Goal: Task Accomplishment & Management: Manage account settings

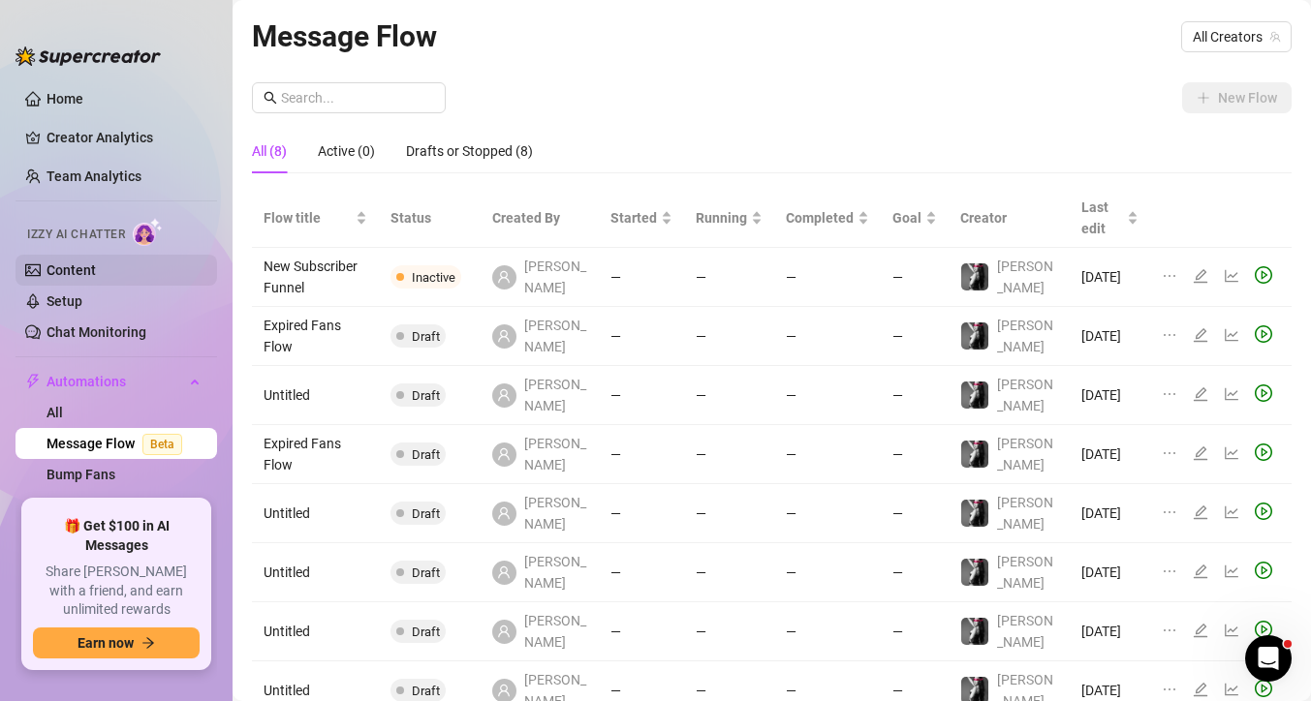
click at [78, 267] on link "Content" at bounding box center [71, 271] width 49 height 16
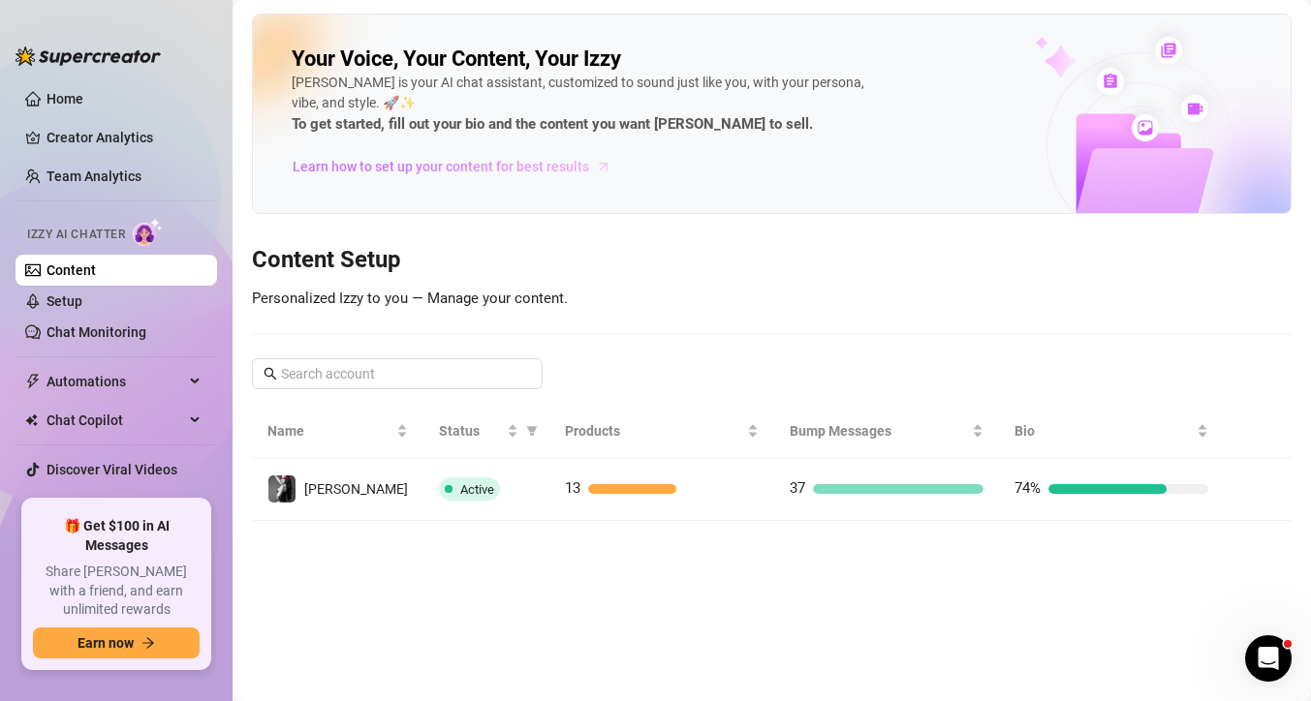
click at [399, 167] on span "Learn how to set up your content for best results" at bounding box center [441, 166] width 296 height 21
click at [82, 302] on link "Setup" at bounding box center [65, 302] width 36 height 16
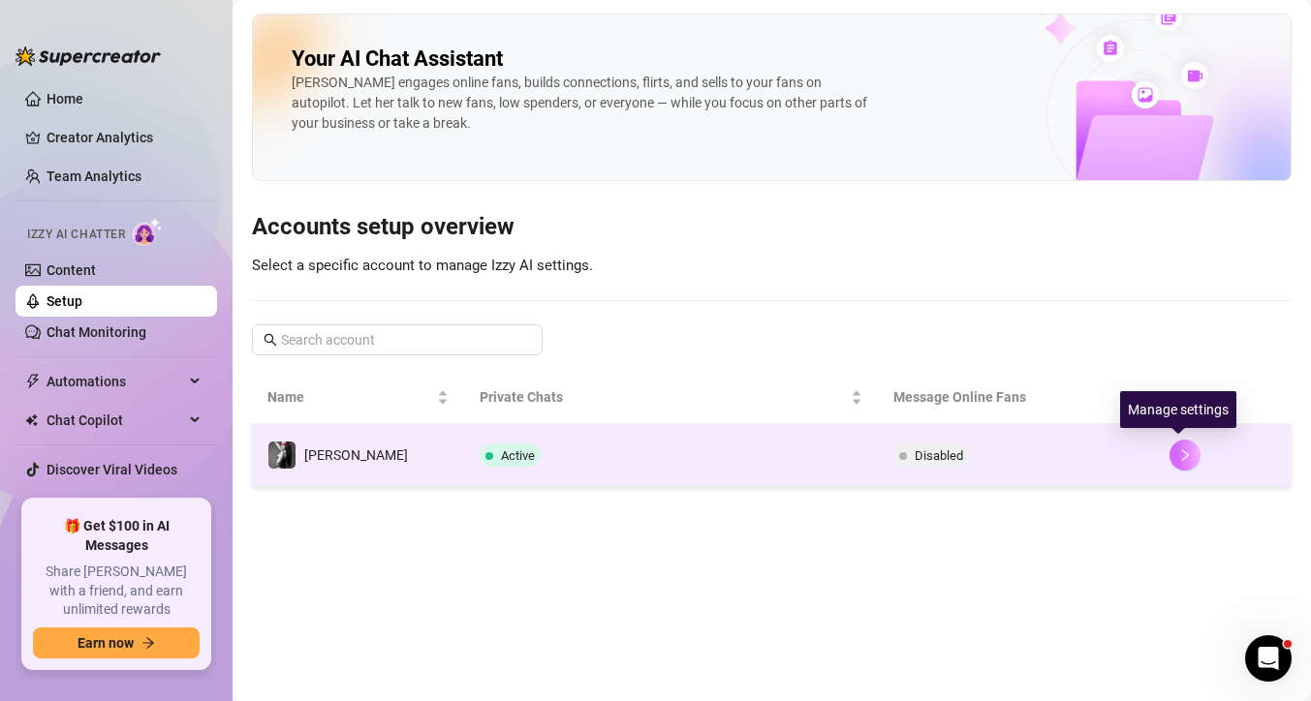
click at [1183, 463] on button "button" at bounding box center [1184, 455] width 31 height 31
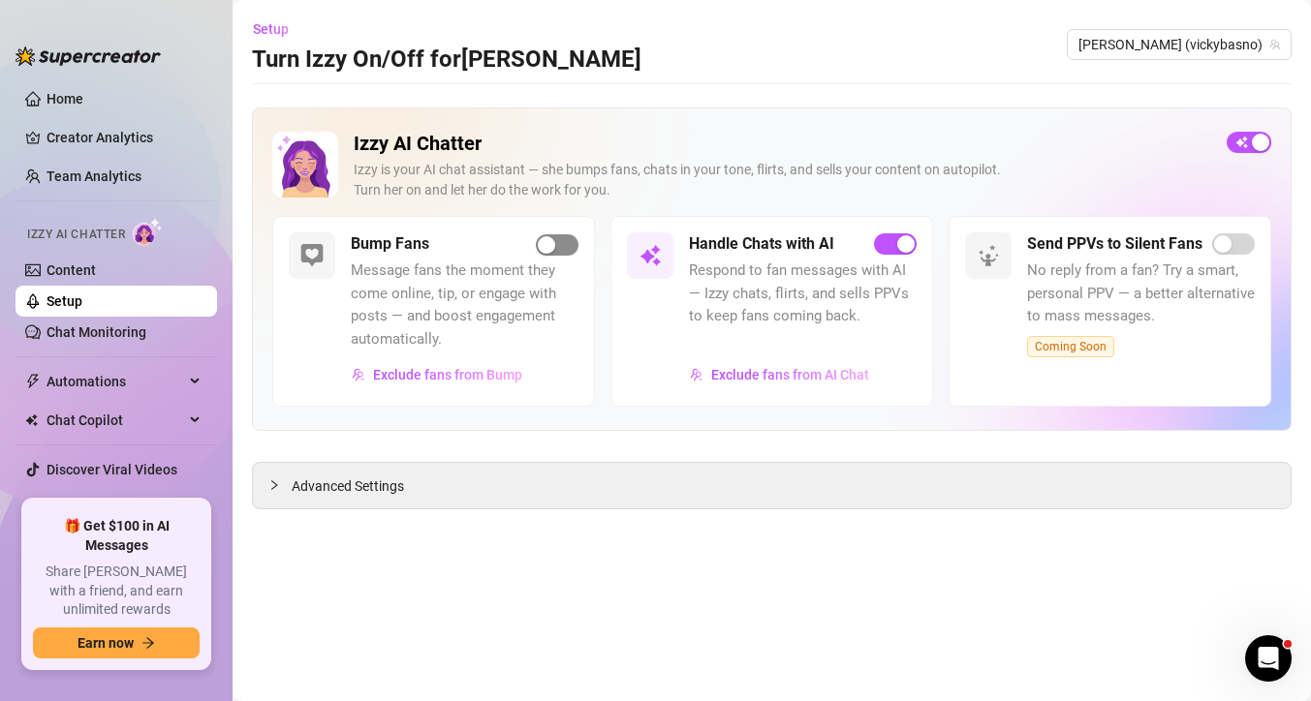
click at [573, 246] on span "button" at bounding box center [557, 244] width 43 height 21
click at [377, 486] on span "Advanced Settings" at bounding box center [348, 486] width 112 height 21
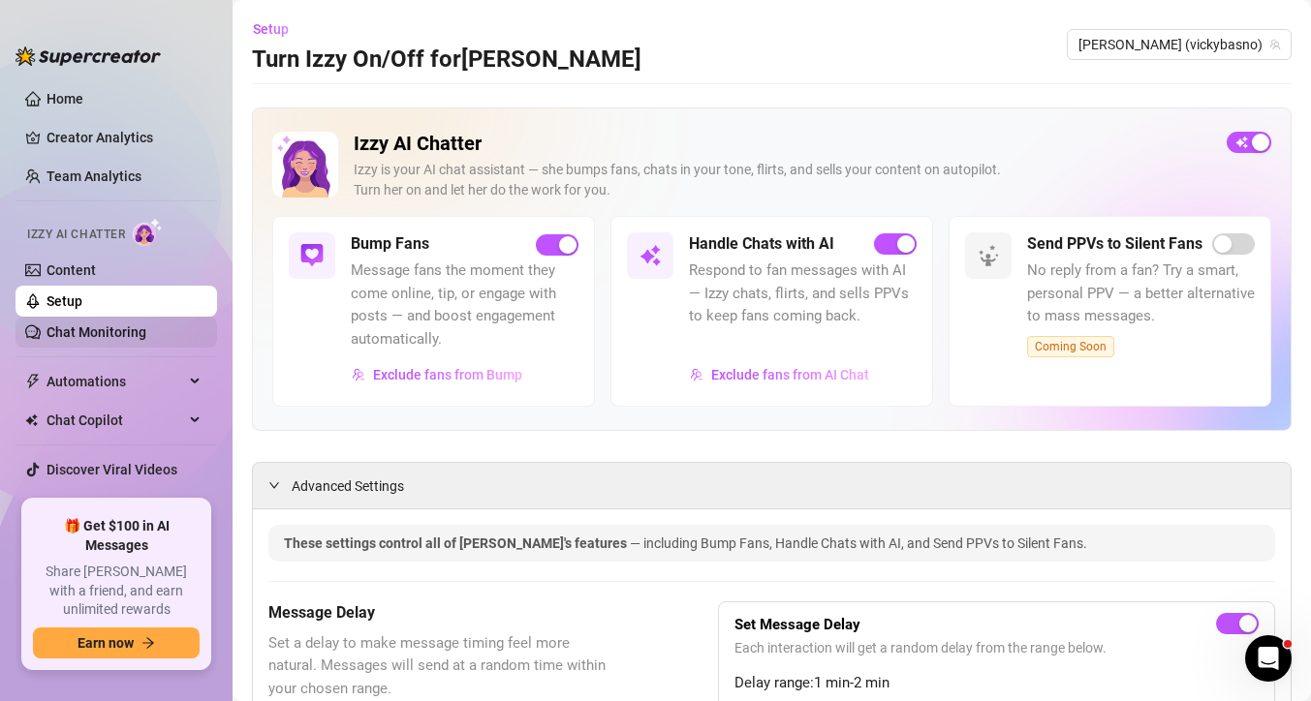
click at [124, 336] on link "Chat Monitoring" at bounding box center [97, 333] width 100 height 16
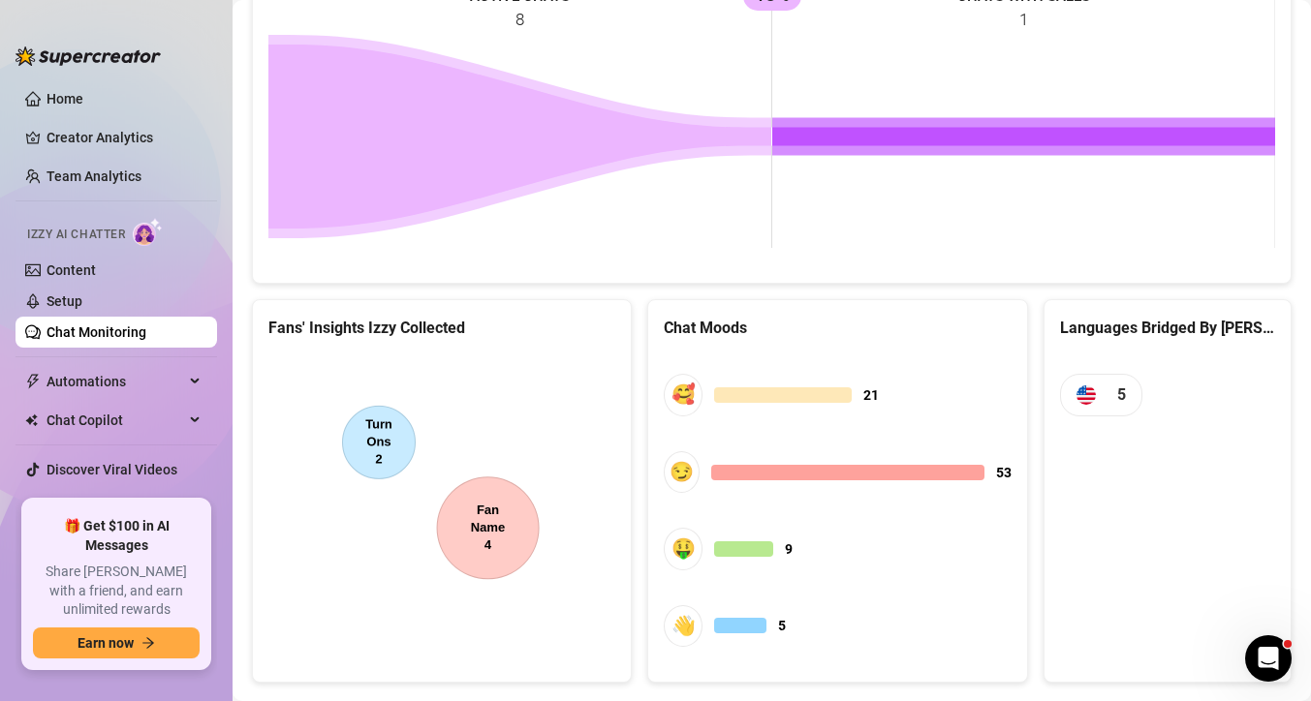
scroll to position [959, 0]
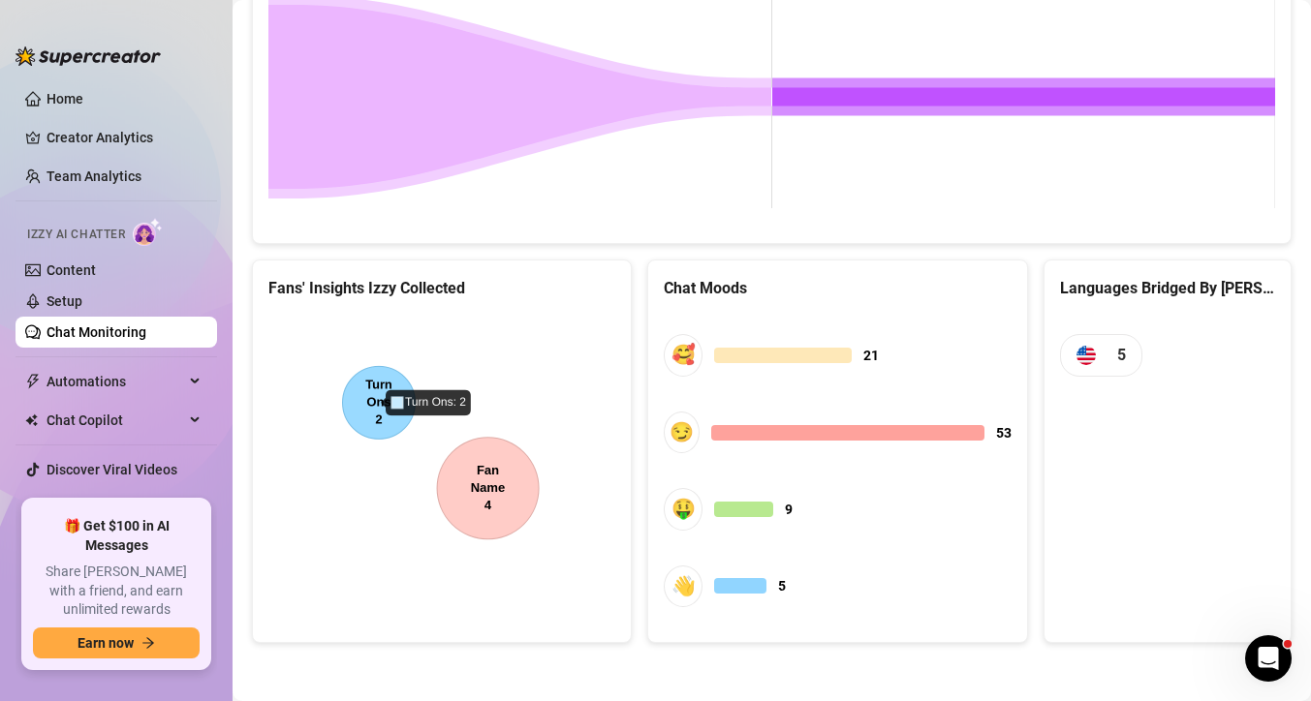
click at [372, 400] on canvas at bounding box center [441, 460] width 347 height 291
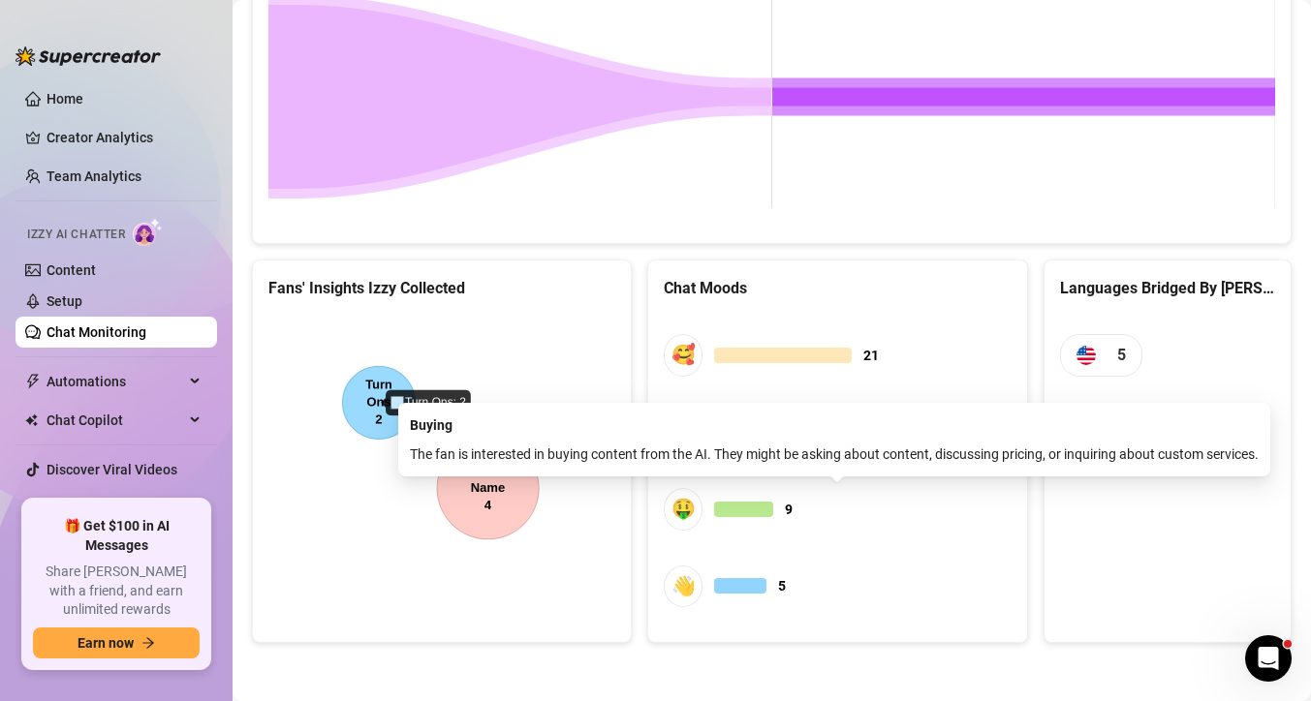
click at [792, 512] on span "🤑 9" at bounding box center [837, 509] width 347 height 42
click at [790, 510] on span "9" at bounding box center [789, 509] width 8 height 21
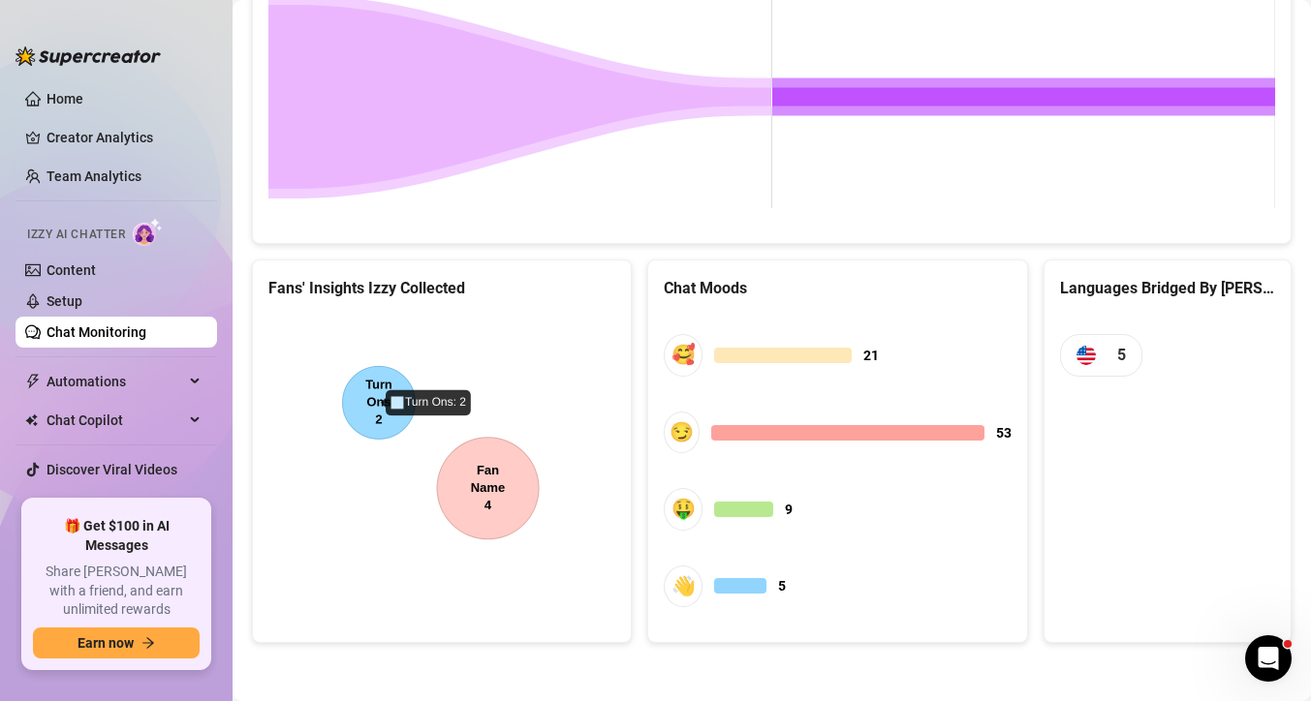
click at [748, 388] on div "🥰 21 😏 53 🤑 9 👋 5" at bounding box center [837, 471] width 347 height 312
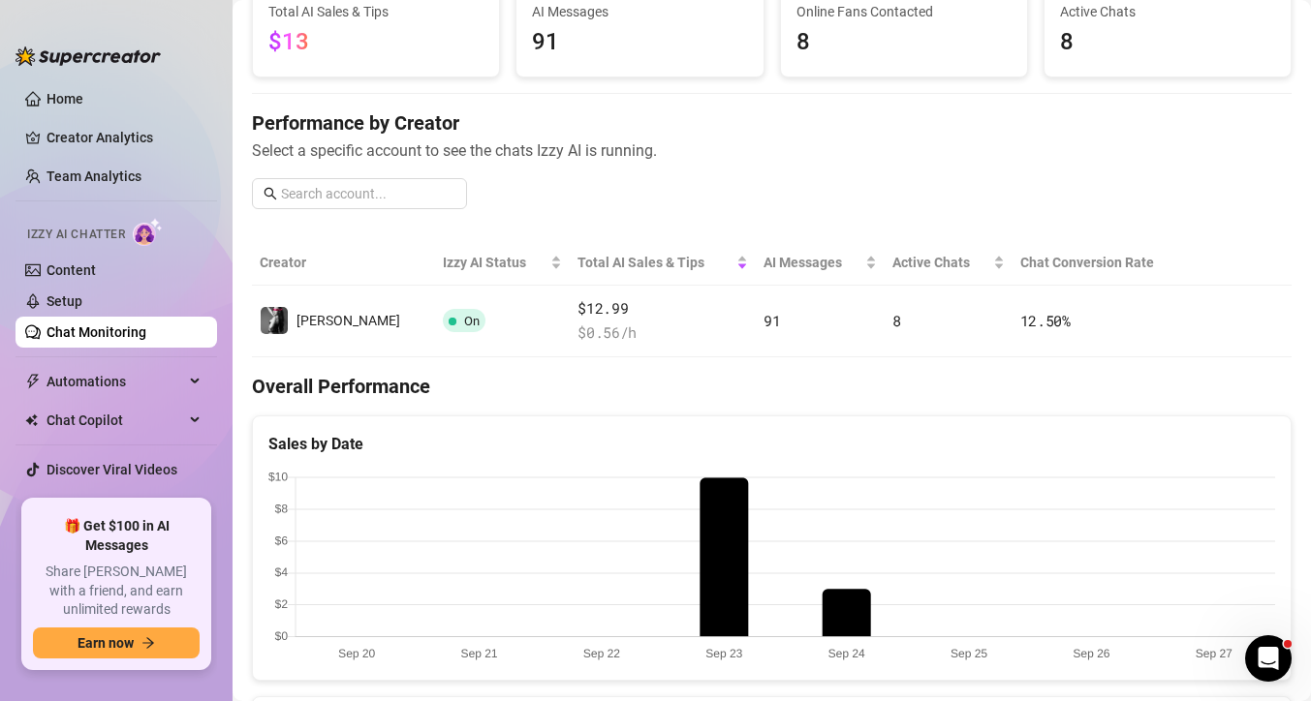
scroll to position [0, 0]
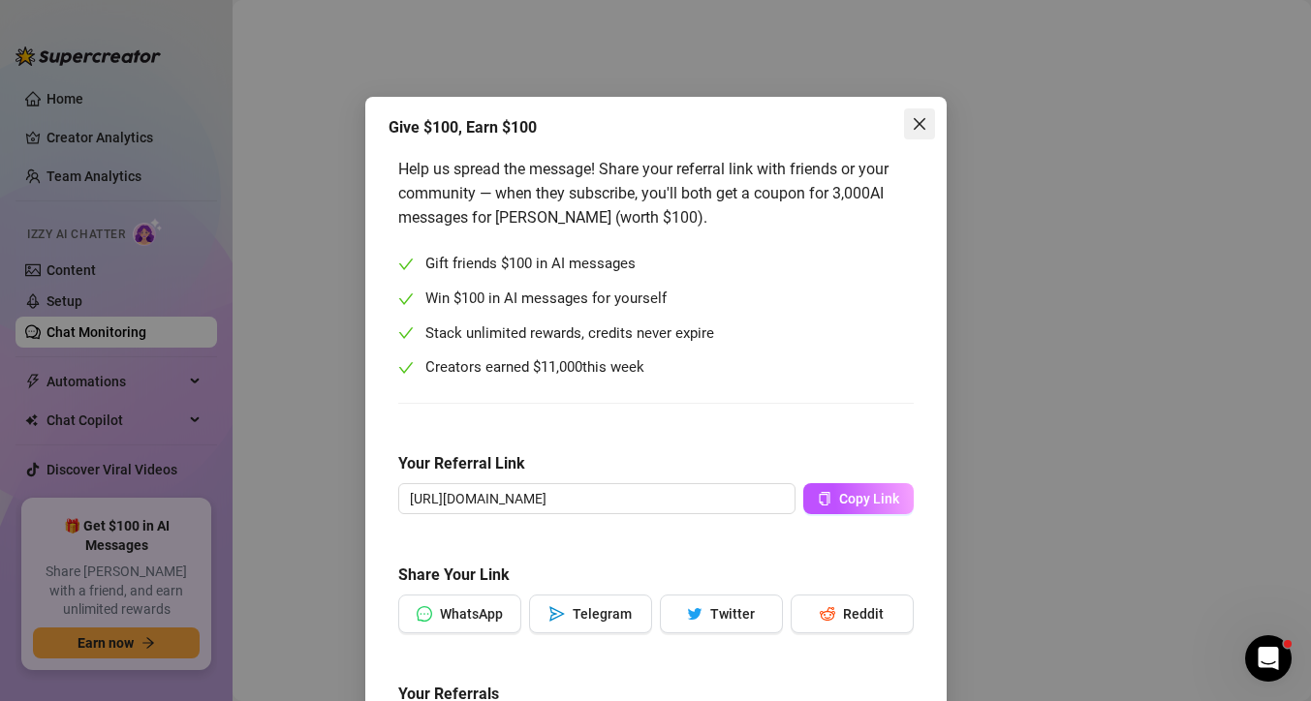
click at [924, 123] on icon "close" at bounding box center [920, 124] width 16 height 16
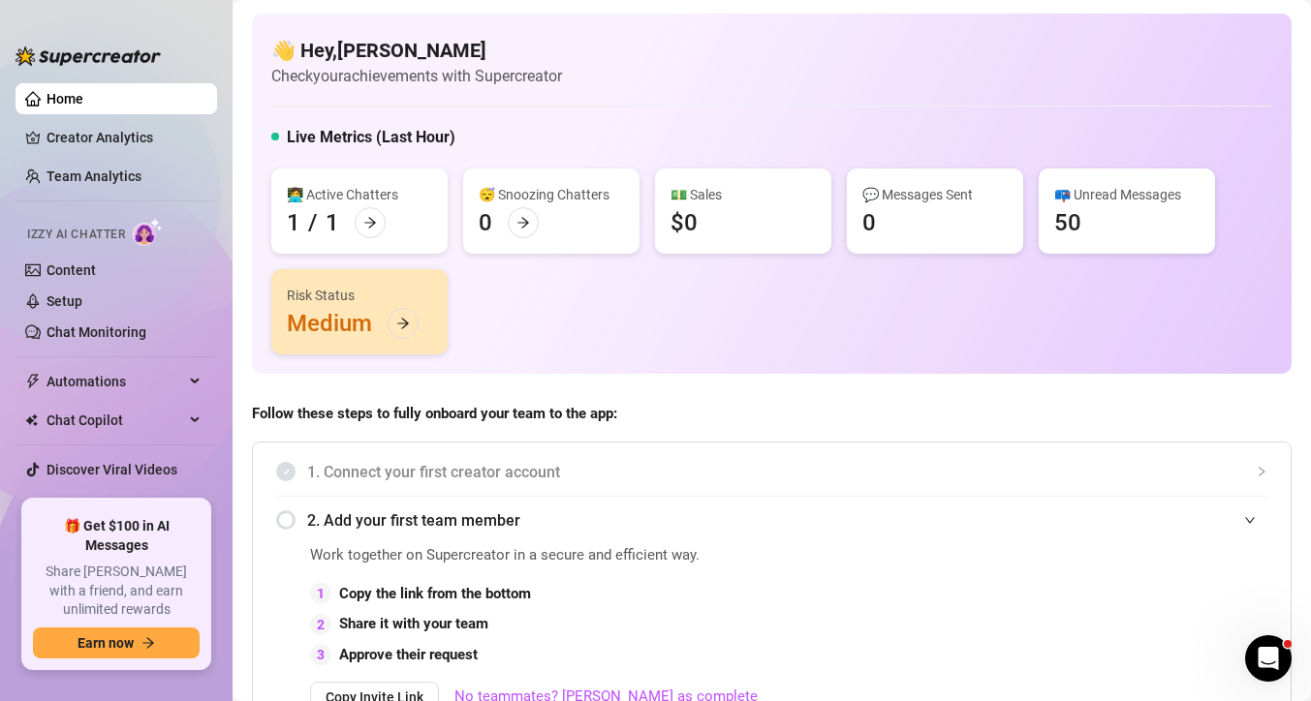
scroll to position [21, 0]
